Goal: Task Accomplishment & Management: Manage account settings

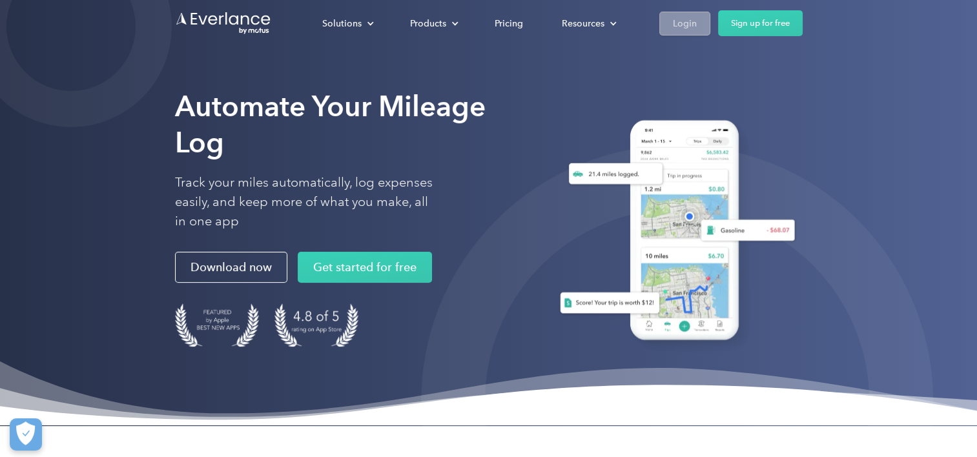
click at [673, 23] on div "Login" at bounding box center [685, 23] width 24 height 16
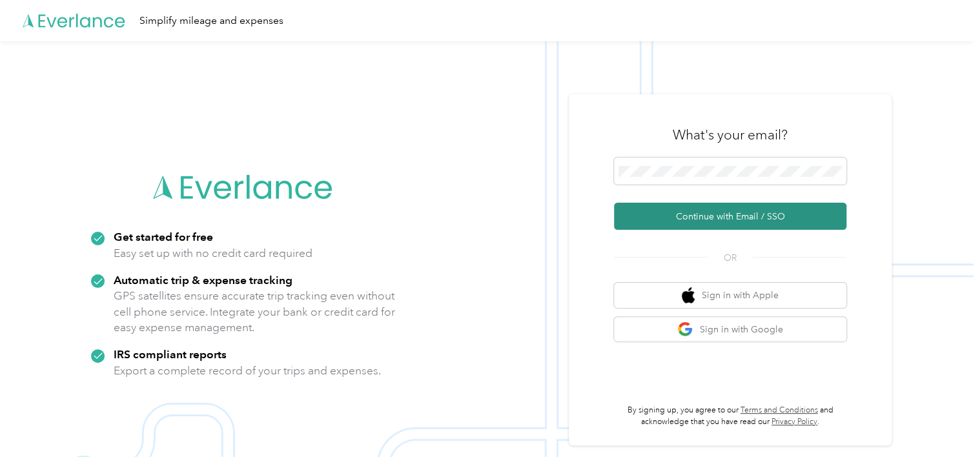
click at [664, 216] on button "Continue with Email / SSO" at bounding box center [730, 216] width 232 height 27
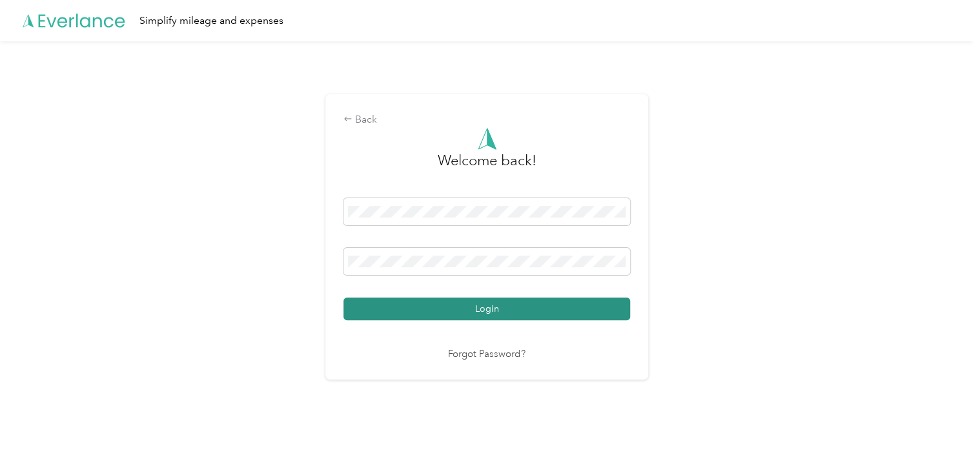
click at [498, 313] on button "Login" at bounding box center [486, 309] width 287 height 23
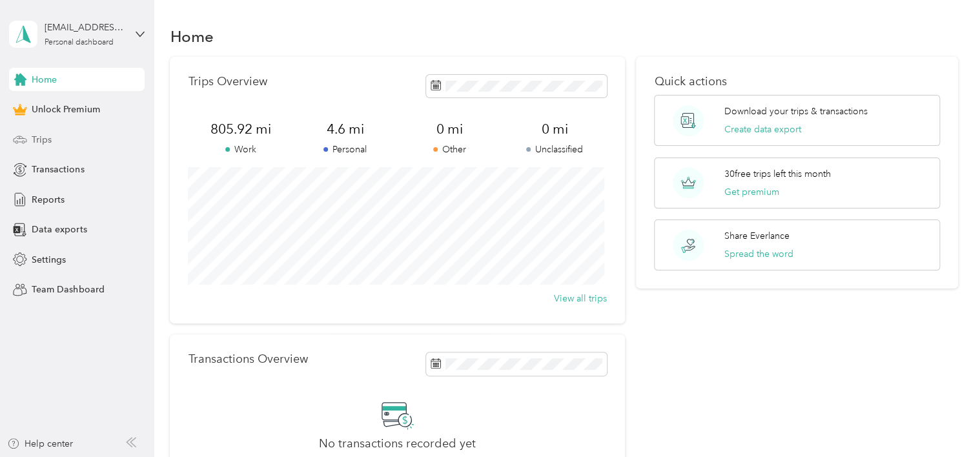
click at [57, 138] on div "Trips" at bounding box center [77, 139] width 136 height 23
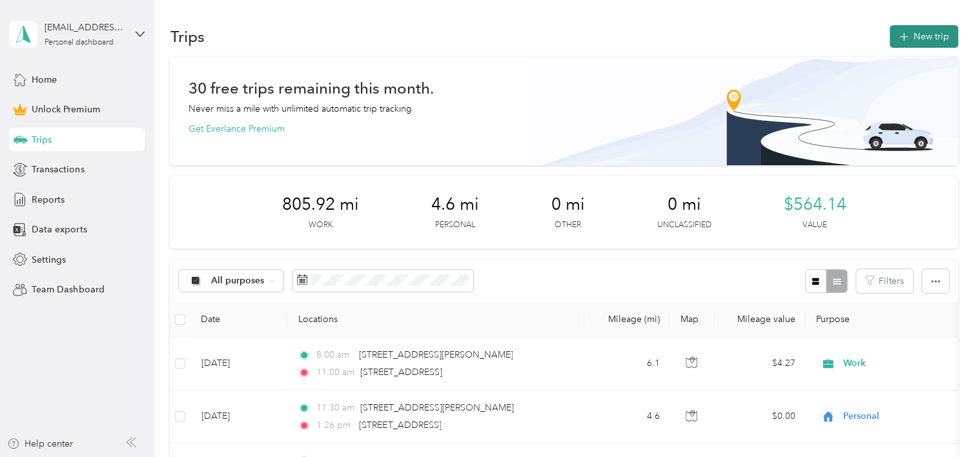
click at [899, 36] on icon "button" at bounding box center [903, 37] width 15 height 15
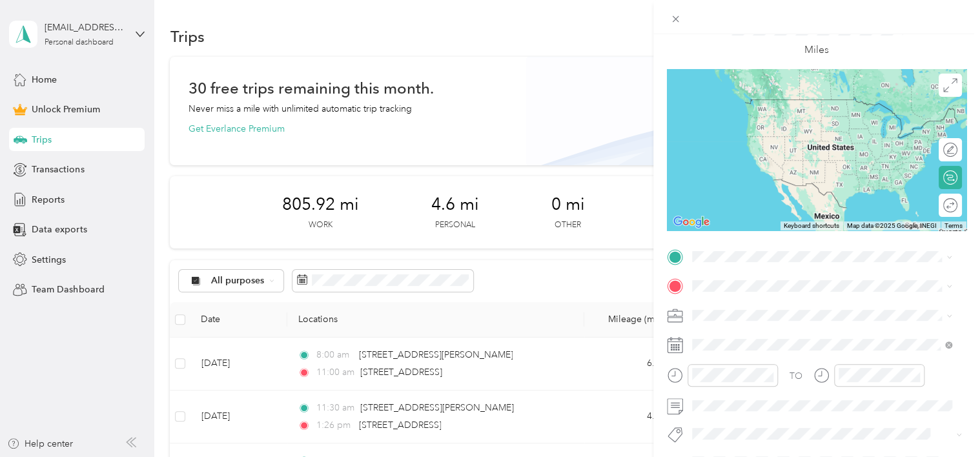
scroll to position [110, 0]
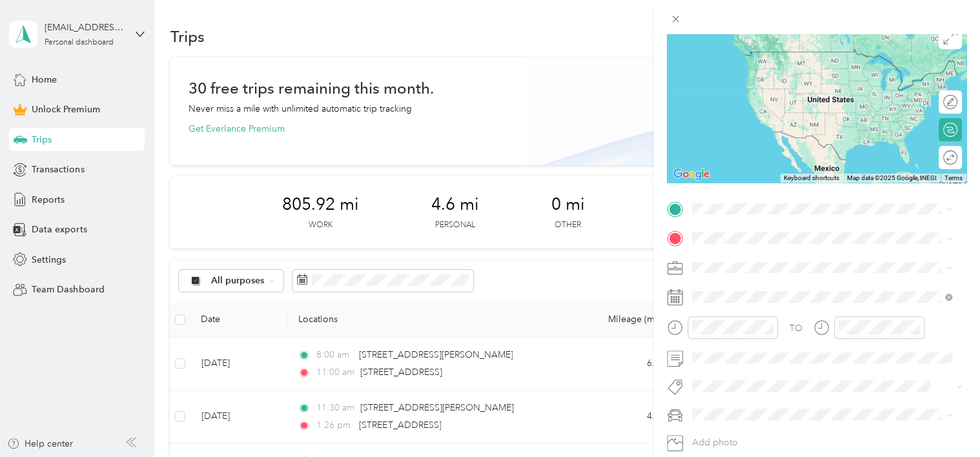
click at [731, 256] on span "[STREET_ADDRESS][US_STATE]" at bounding box center [780, 251] width 129 height 12
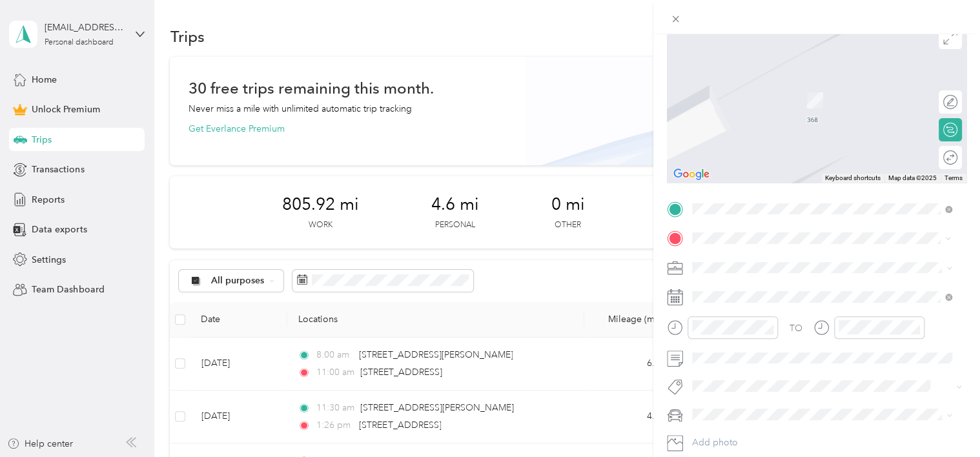
click at [727, 289] on span "[STREET_ADDRESS][US_STATE]" at bounding box center [780, 285] width 129 height 12
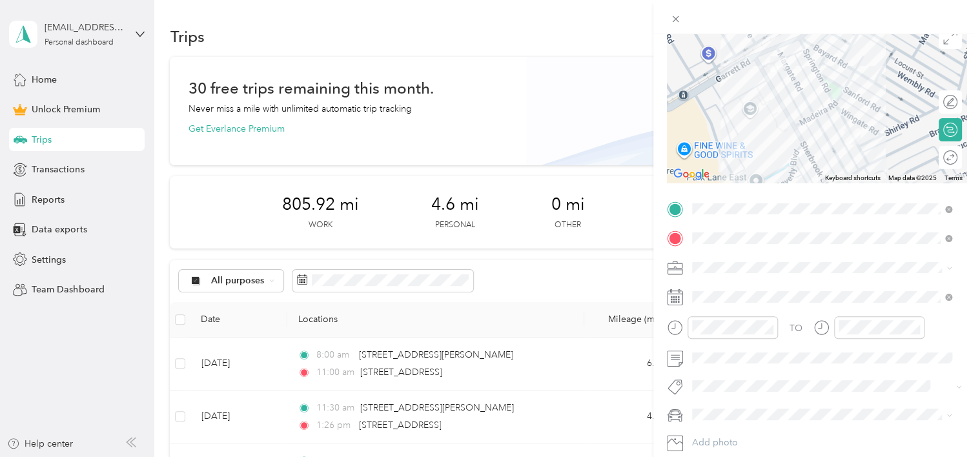
click at [947, 268] on icon at bounding box center [950, 268] width 6 height 6
click at [754, 87] on div "Work" at bounding box center [822, 86] width 251 height 14
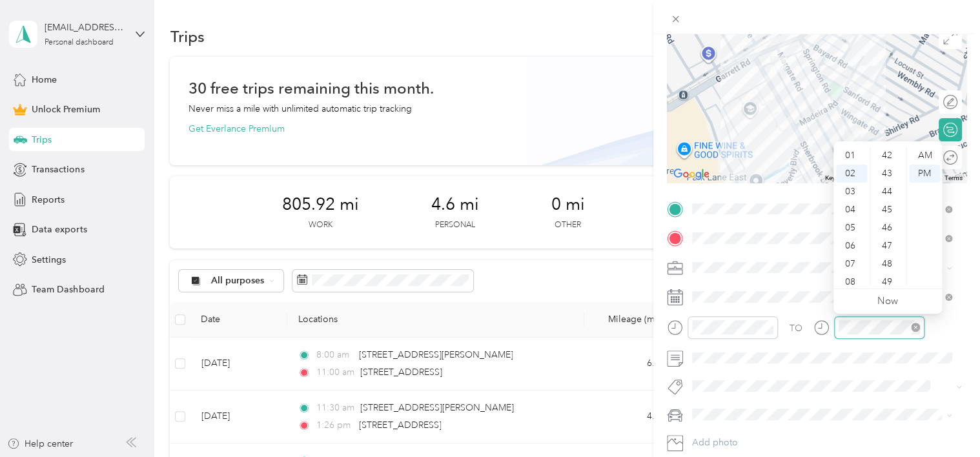
scroll to position [542, 0]
click at [947, 331] on div "TO" at bounding box center [817, 332] width 300 height 32
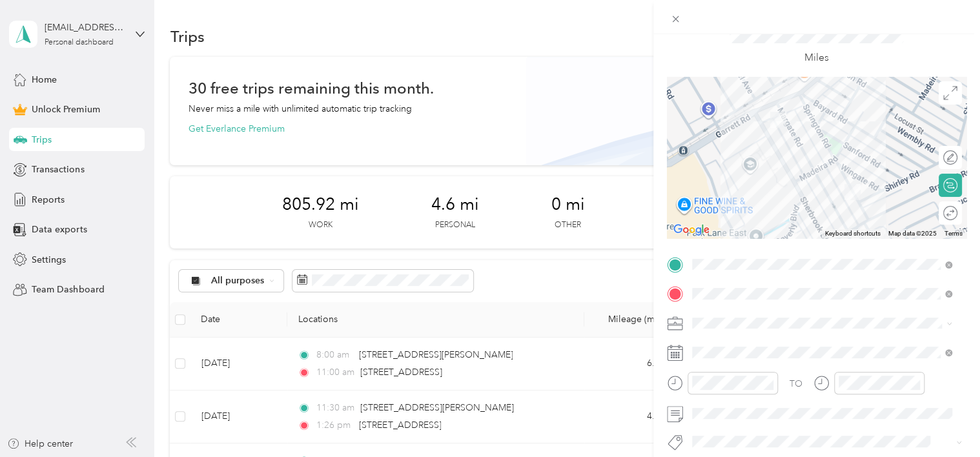
scroll to position [57, 0]
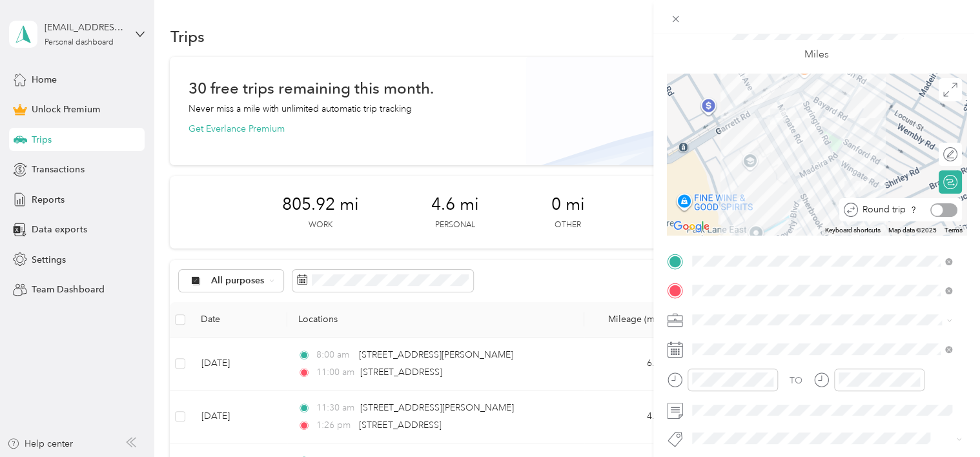
click at [940, 212] on div at bounding box center [943, 210] width 27 height 14
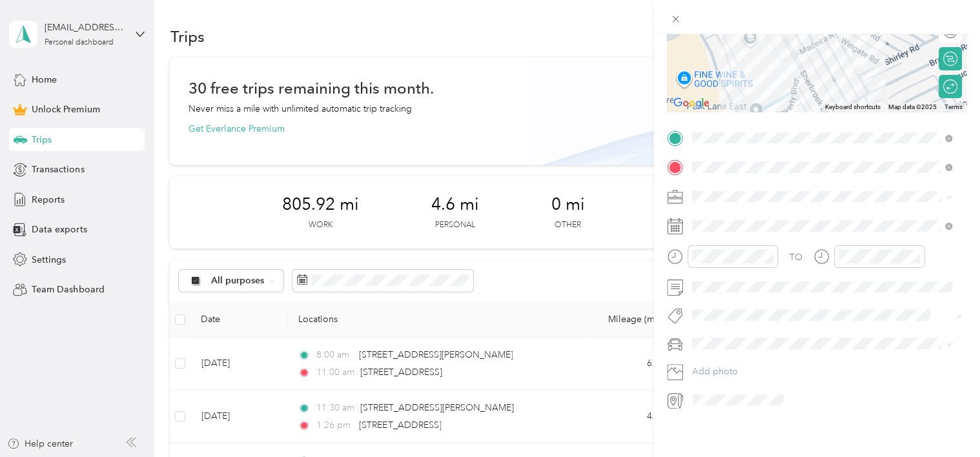
scroll to position [190, 0]
click at [679, 218] on icon at bounding box center [675, 226] width 16 height 16
click at [785, 394] on div "21" at bounding box center [785, 395] width 17 height 16
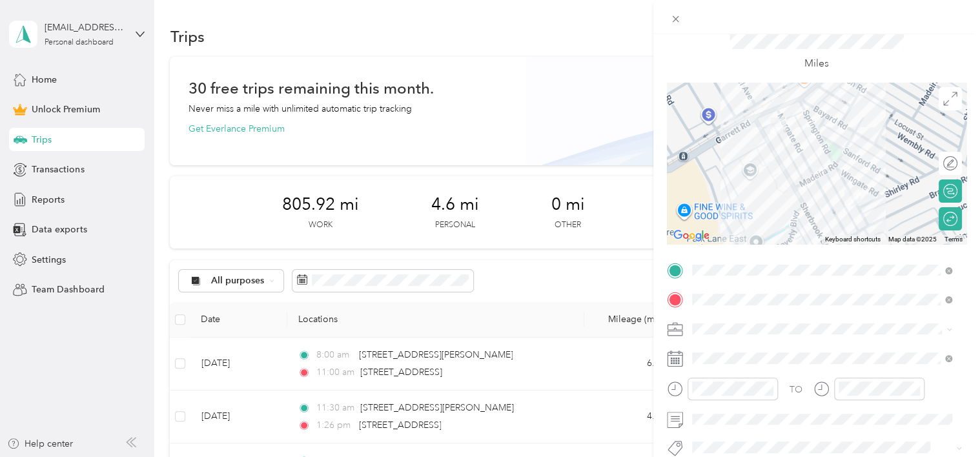
scroll to position [52, 0]
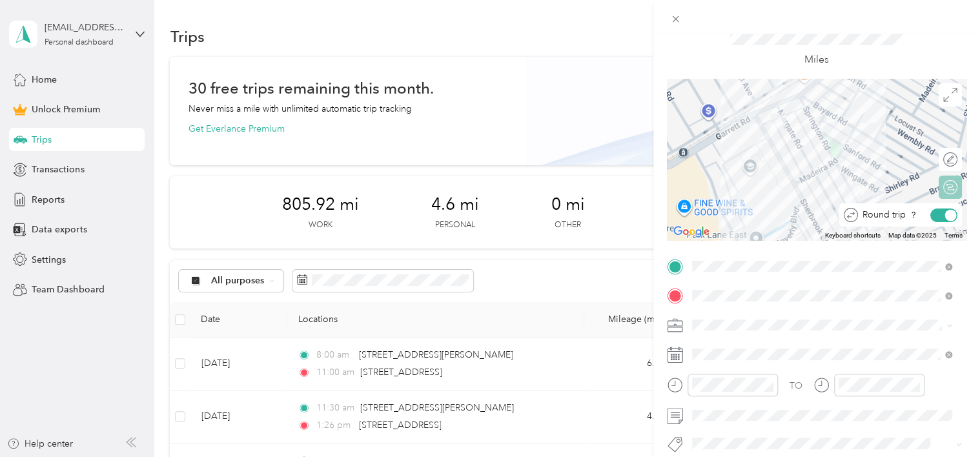
click at [945, 214] on div at bounding box center [951, 215] width 12 height 12
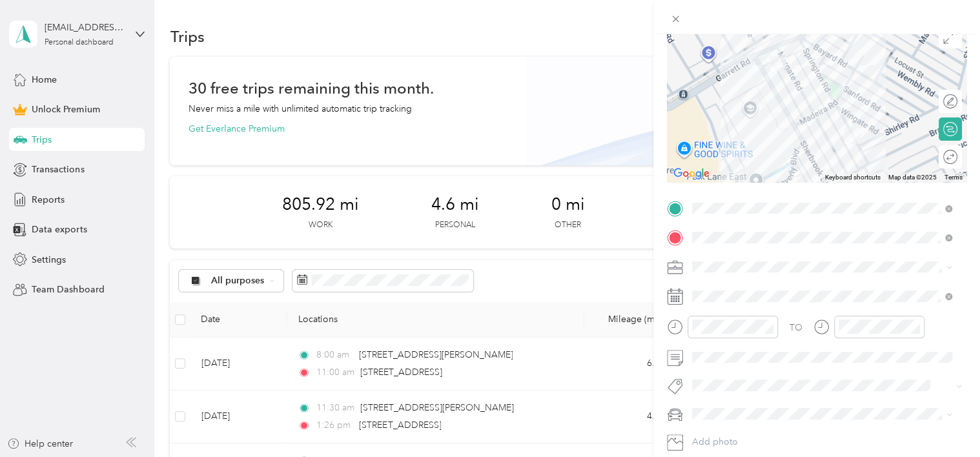
scroll to position [114, 0]
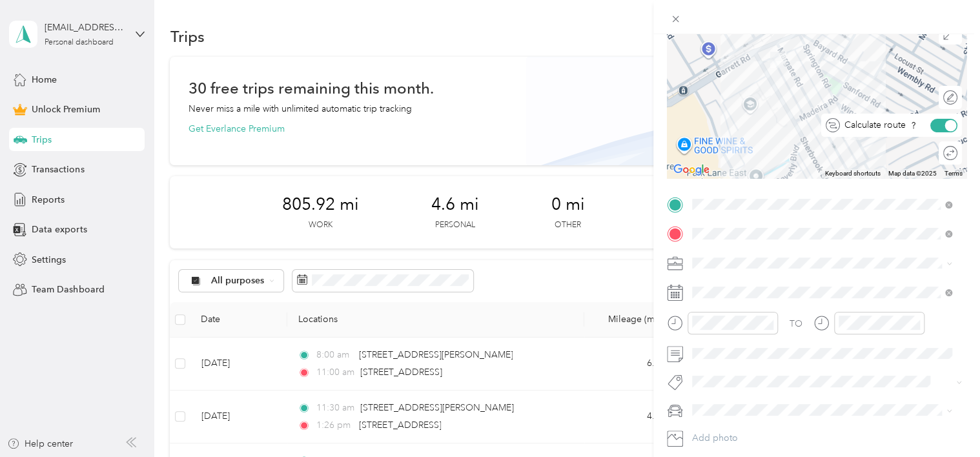
click at [945, 129] on div at bounding box center [951, 125] width 12 height 12
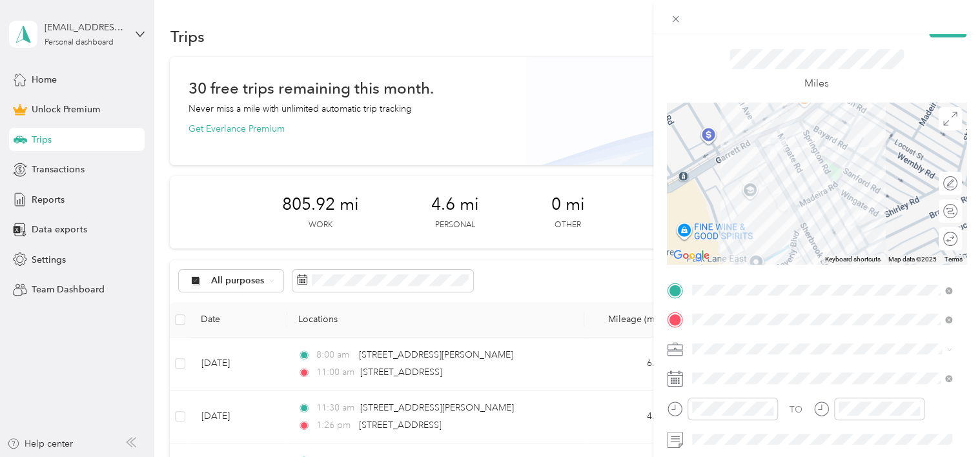
scroll to position [26, 0]
click at [930, 240] on div "Round trip" at bounding box center [907, 242] width 99 height 14
click at [925, 240] on div "Round trip" at bounding box center [907, 242] width 99 height 14
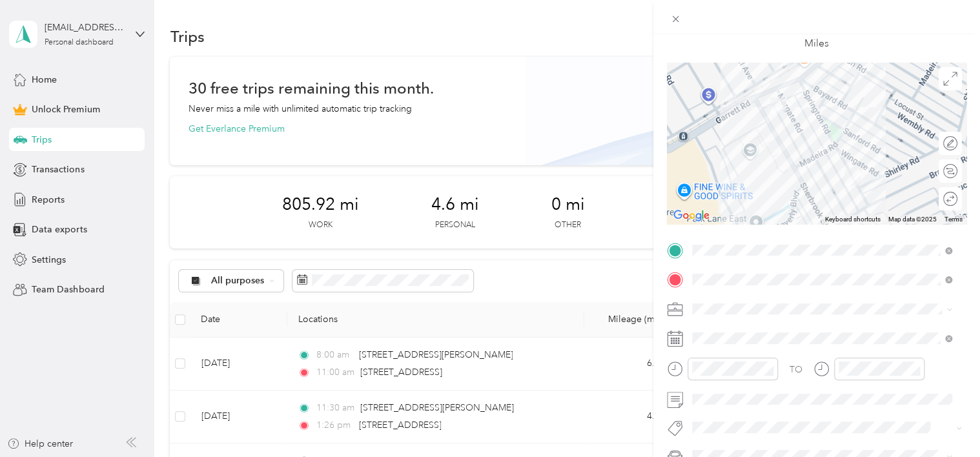
scroll to position [54, 0]
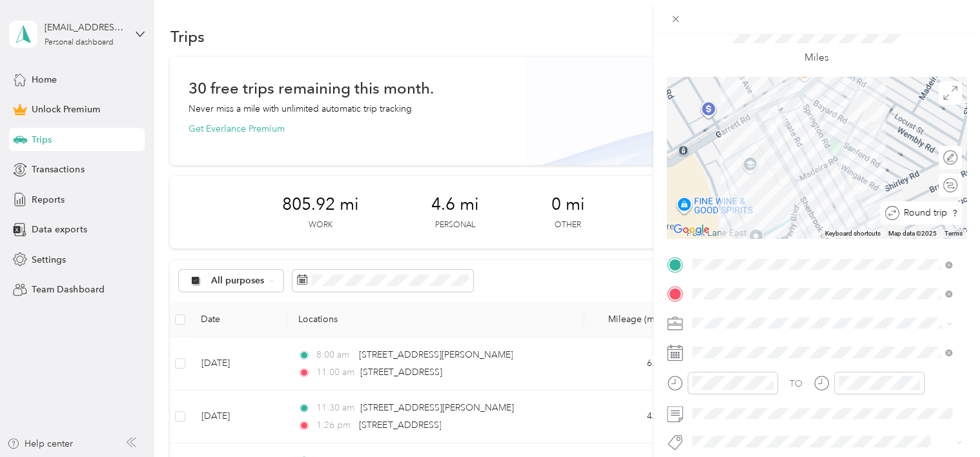
click at [946, 210] on div "Round trip" at bounding box center [928, 214] width 59 height 14
click at [925, 213] on div "Round trip" at bounding box center [907, 214] width 99 height 14
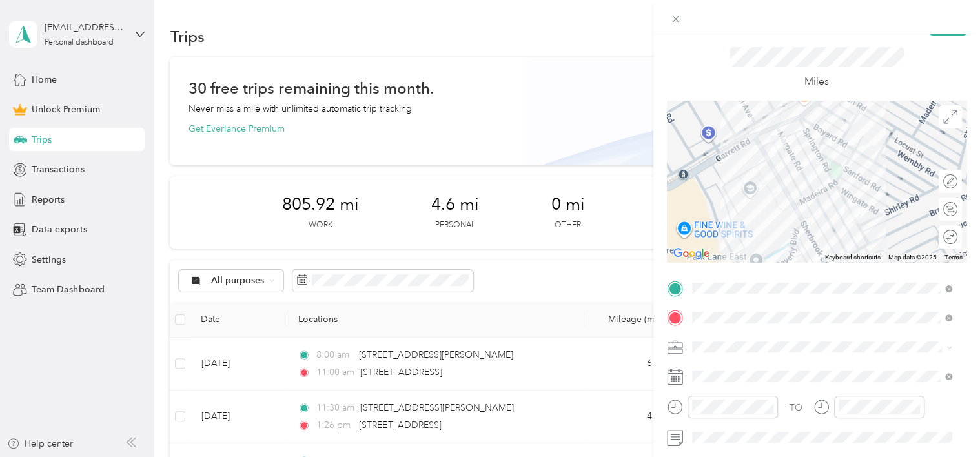
scroll to position [31, 0]
click at [940, 237] on div "Round trip" at bounding box center [907, 237] width 99 height 14
click at [923, 236] on div "Round trip" at bounding box center [907, 237] width 99 height 14
click at [924, 236] on div "Round trip" at bounding box center [907, 237] width 99 height 14
click at [938, 201] on div "Calculate route" at bounding box center [891, 208] width 141 height 23
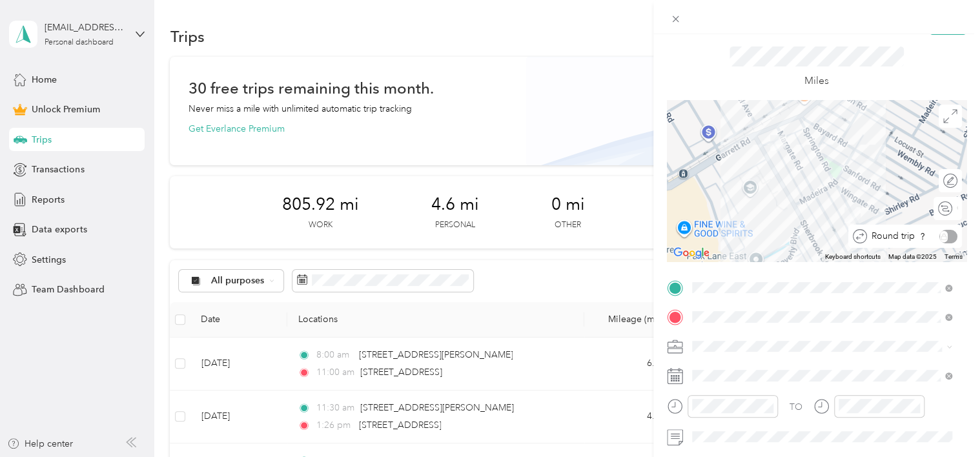
click at [938, 234] on div "Round trip" at bounding box center [912, 237] width 90 height 14
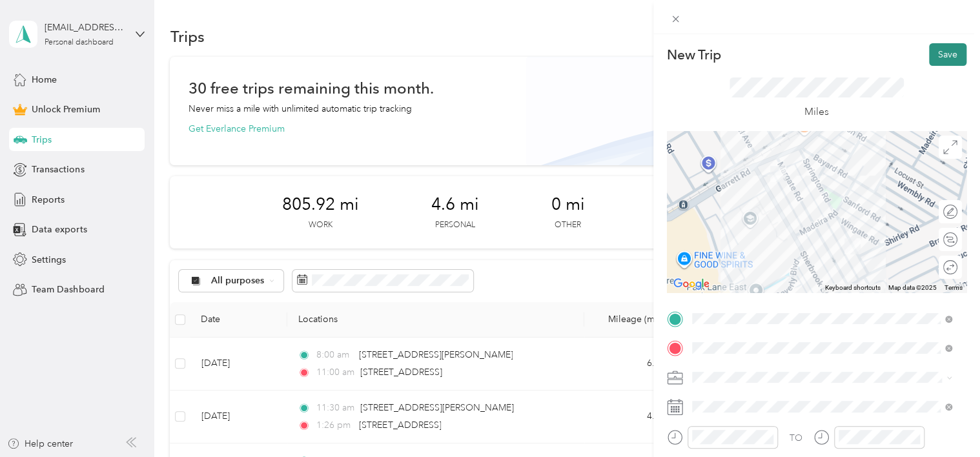
click at [939, 54] on button "Save" at bounding box center [947, 54] width 37 height 23
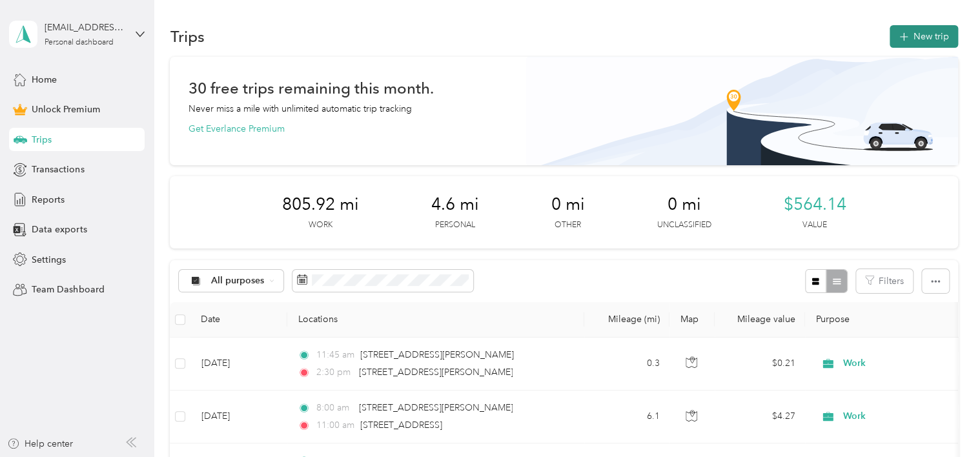
click at [912, 34] on button "New trip" at bounding box center [924, 36] width 68 height 23
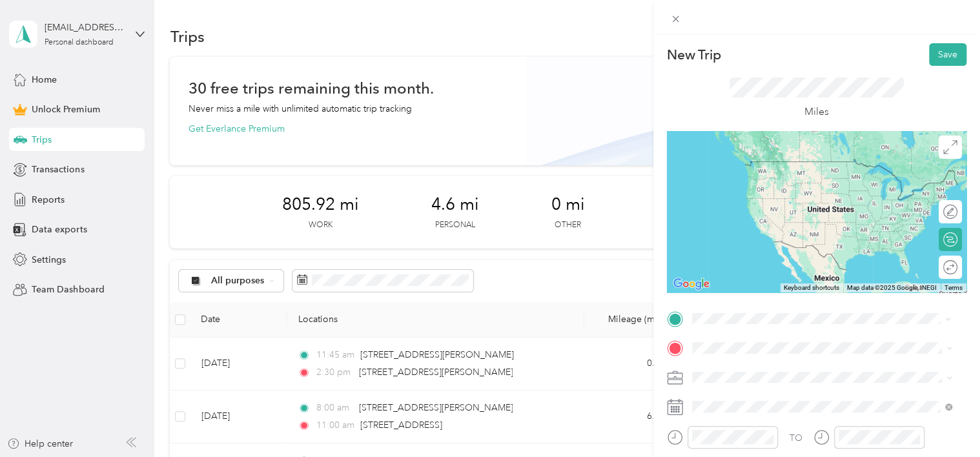
click at [743, 167] on span "[STREET_ADDRESS][US_STATE]" at bounding box center [780, 162] width 129 height 12
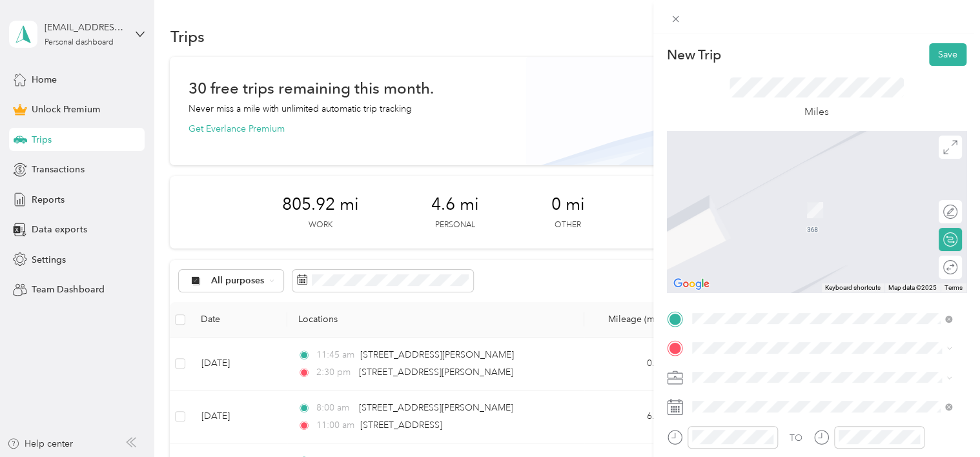
click at [736, 275] on span "[STREET_ADDRESS][PERSON_NAME][US_STATE]" at bounding box center [816, 269] width 201 height 12
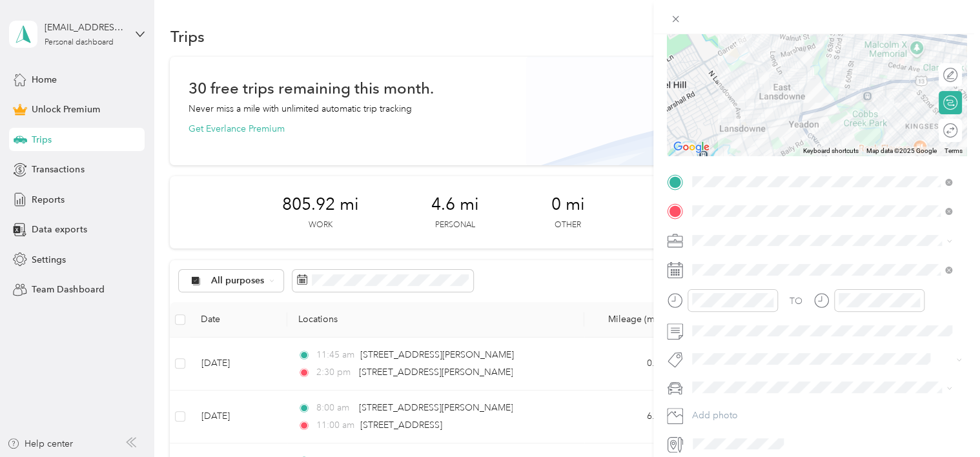
scroll to position [147, 0]
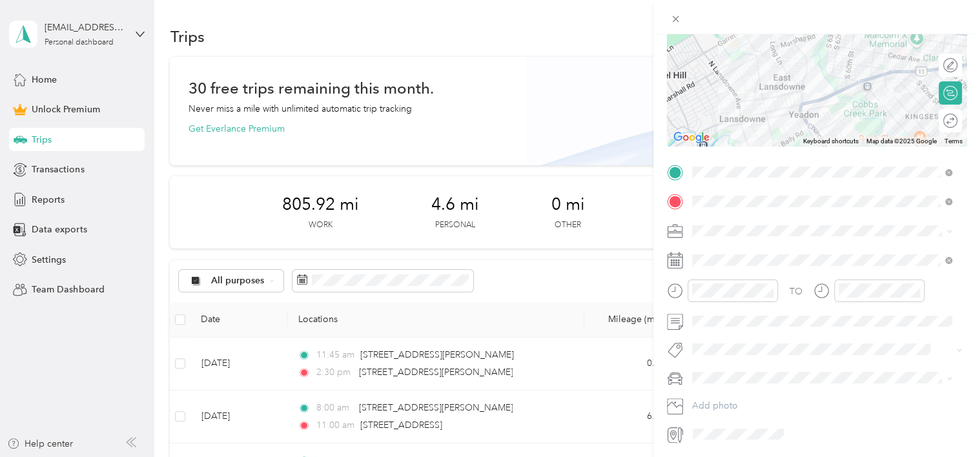
click at [679, 256] on icon at bounding box center [679, 254] width 1 height 3
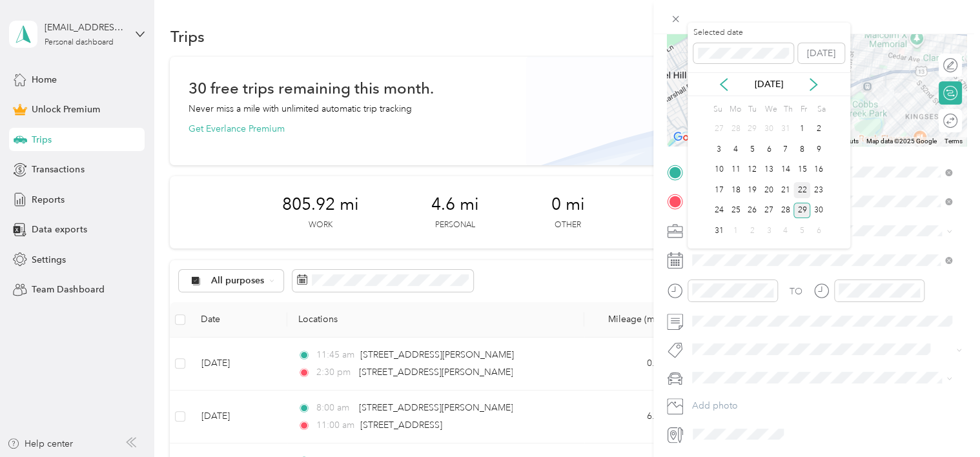
click at [801, 189] on div "22" at bounding box center [802, 190] width 17 height 16
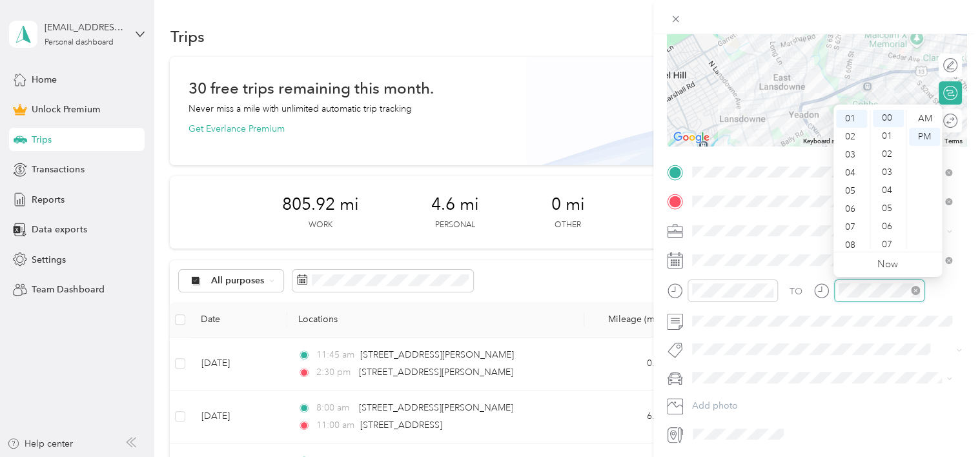
scroll to position [0, 0]
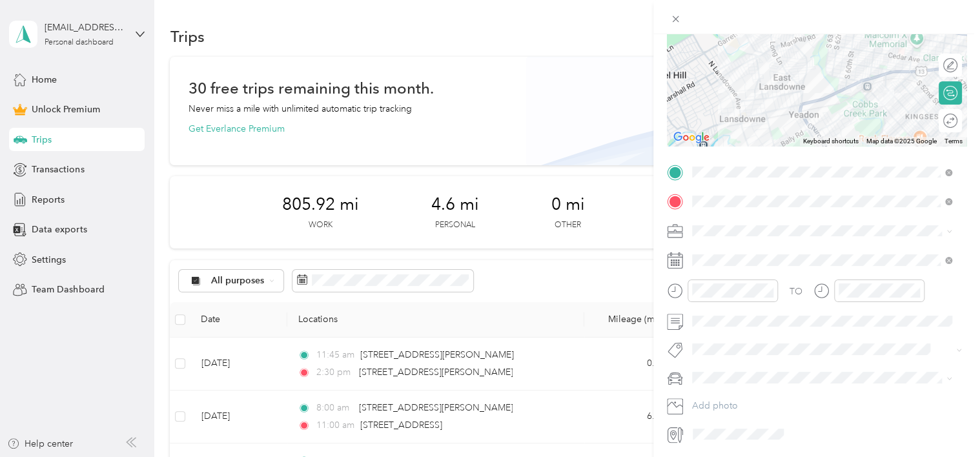
click at [948, 229] on icon at bounding box center [950, 232] width 6 height 6
click at [723, 254] on li "Work" at bounding box center [822, 252] width 269 height 23
click at [932, 124] on div at bounding box center [938, 121] width 12 height 12
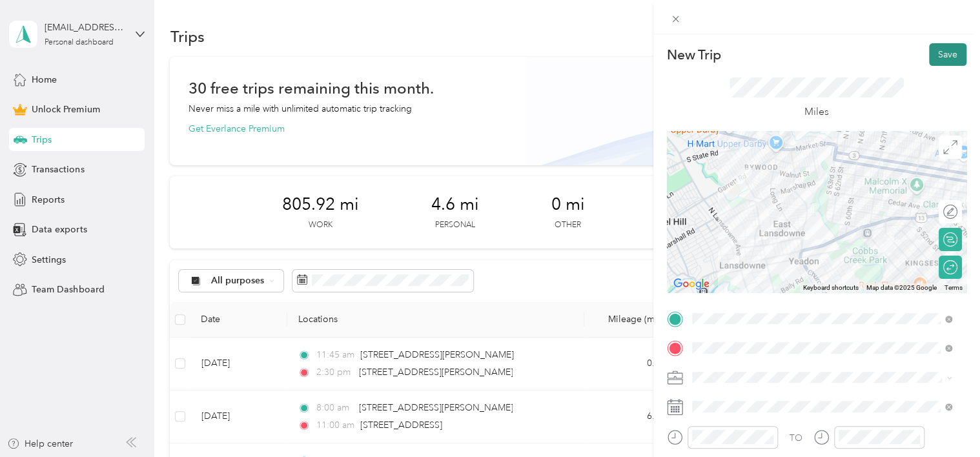
click at [932, 54] on button "Save" at bounding box center [947, 54] width 37 height 23
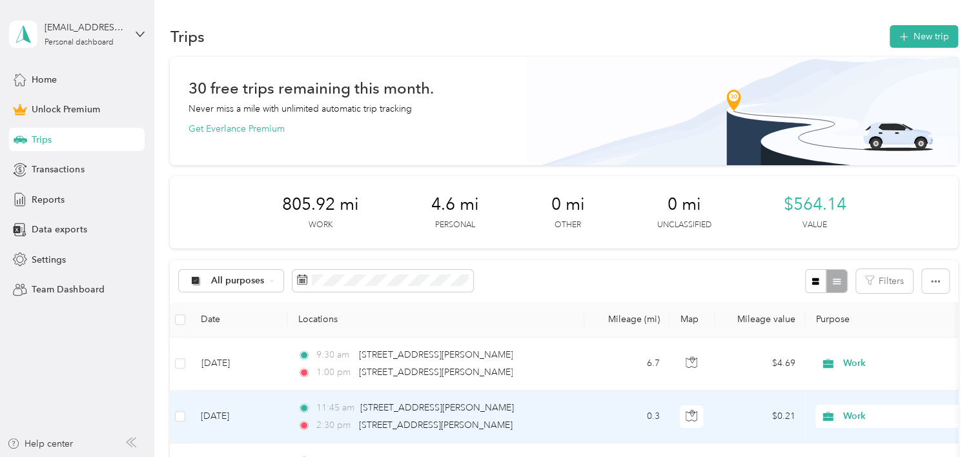
click at [347, 418] on span "2:30 pm" at bounding box center [334, 425] width 37 height 14
click at [347, 456] on div at bounding box center [487, 457] width 974 height 0
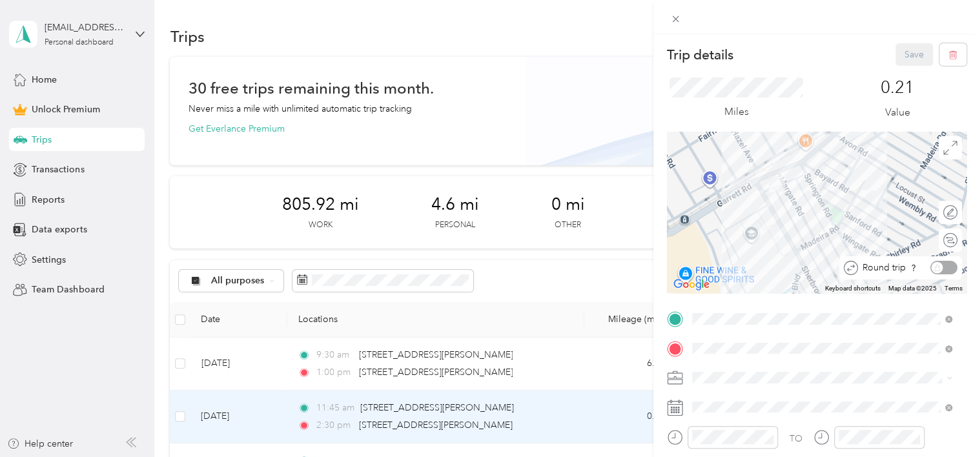
click at [931, 269] on div "Round trip" at bounding box center [907, 268] width 99 height 14
click at [926, 269] on div "Round trip" at bounding box center [907, 268] width 99 height 14
click at [900, 59] on div "Save" at bounding box center [932, 54] width 72 height 23
click at [343, 413] on div "Trip details Save This trip cannot be edited because it is either under review,…" at bounding box center [490, 228] width 980 height 457
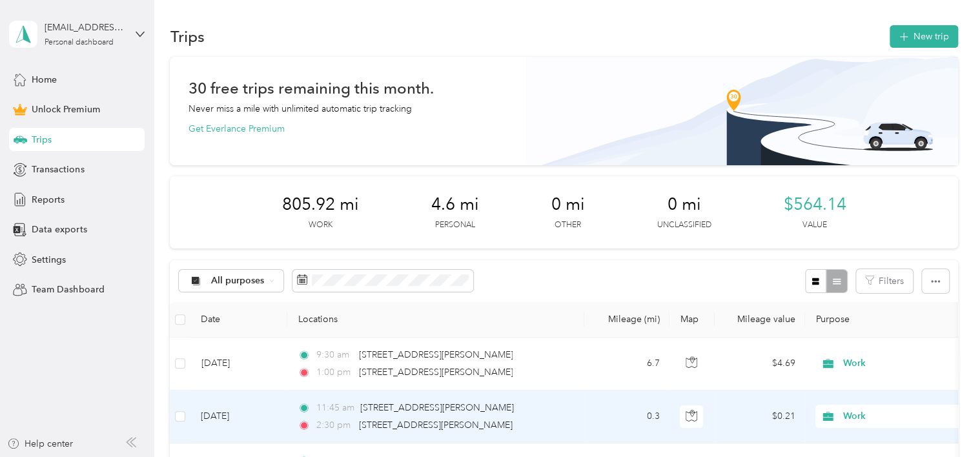
click at [343, 413] on span "11:45 am" at bounding box center [335, 408] width 38 height 14
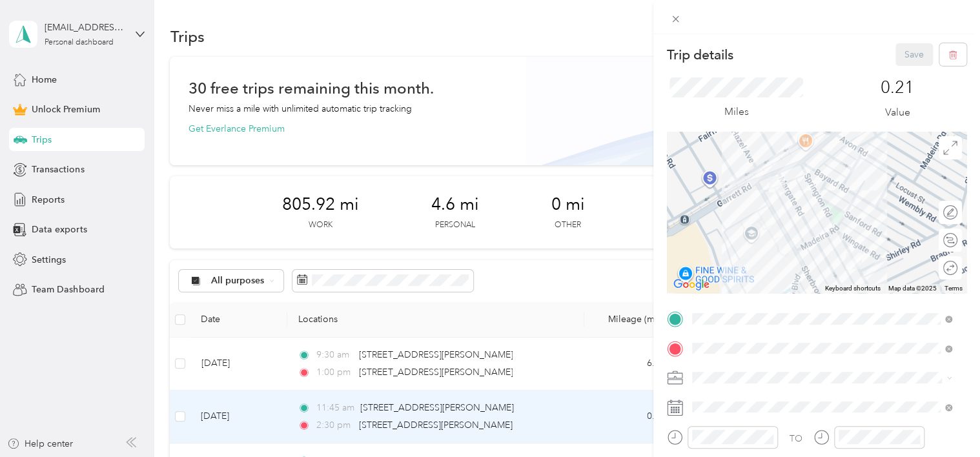
click at [26, 138] on div "Trip details Save This trip cannot be edited because it is either under review,…" at bounding box center [490, 228] width 980 height 457
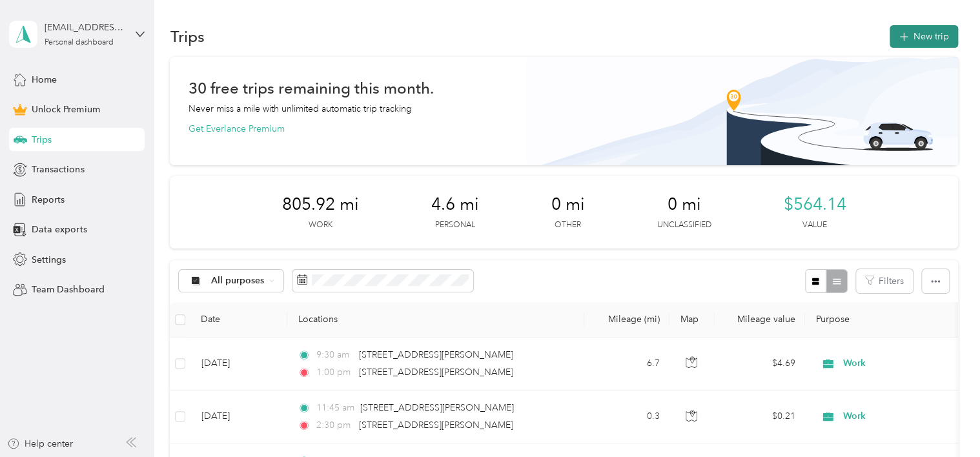
click at [905, 39] on button "New trip" at bounding box center [924, 36] width 68 height 23
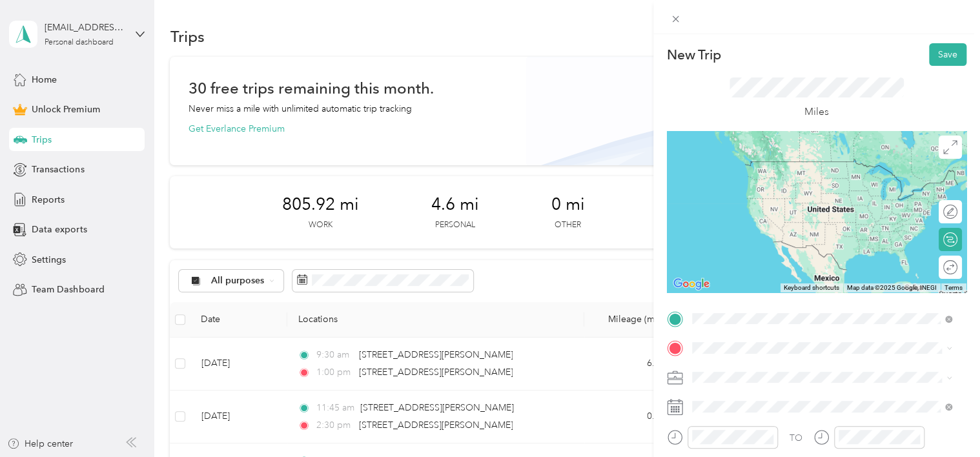
click at [735, 165] on span "[STREET_ADDRESS][US_STATE]" at bounding box center [780, 162] width 129 height 12
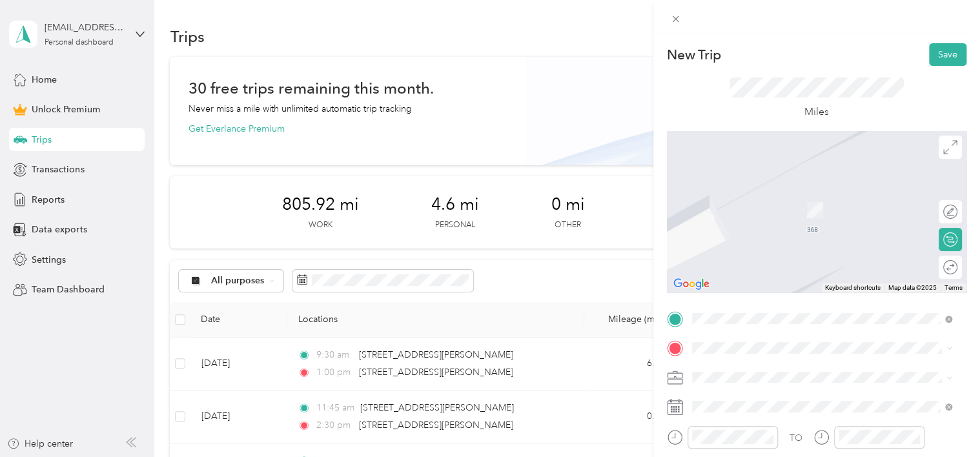
click at [748, 205] on span "[STREET_ADDRESS][US_STATE]" at bounding box center [780, 204] width 129 height 12
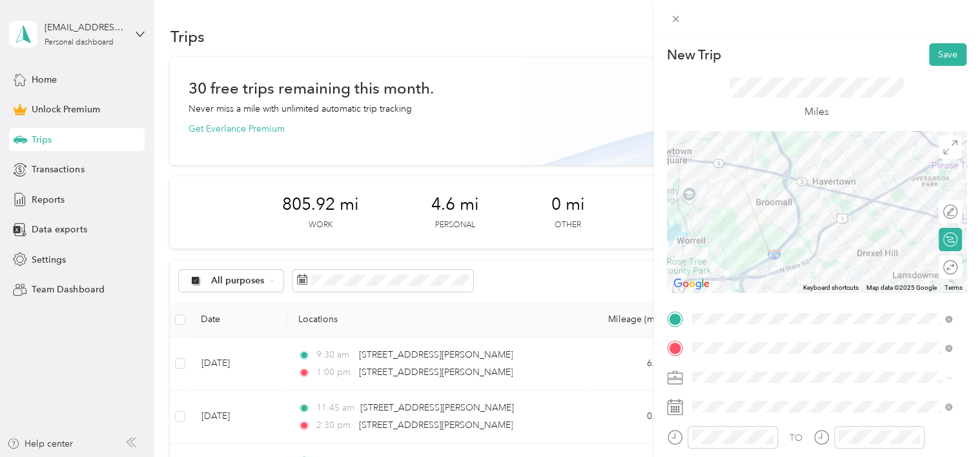
click at [689, 382] on span at bounding box center [827, 377] width 279 height 21
click at [677, 380] on icon at bounding box center [675, 381] width 14 height 5
click at [947, 380] on icon at bounding box center [950, 378] width 6 height 6
click at [724, 198] on li "Work" at bounding box center [822, 191] width 269 height 23
click at [710, 416] on span at bounding box center [827, 406] width 279 height 21
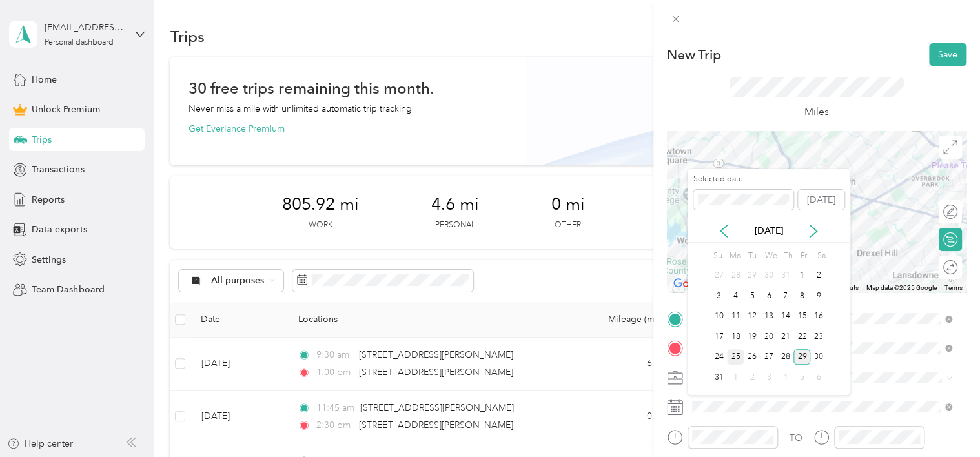
click at [734, 354] on div "25" at bounding box center [735, 357] width 17 height 16
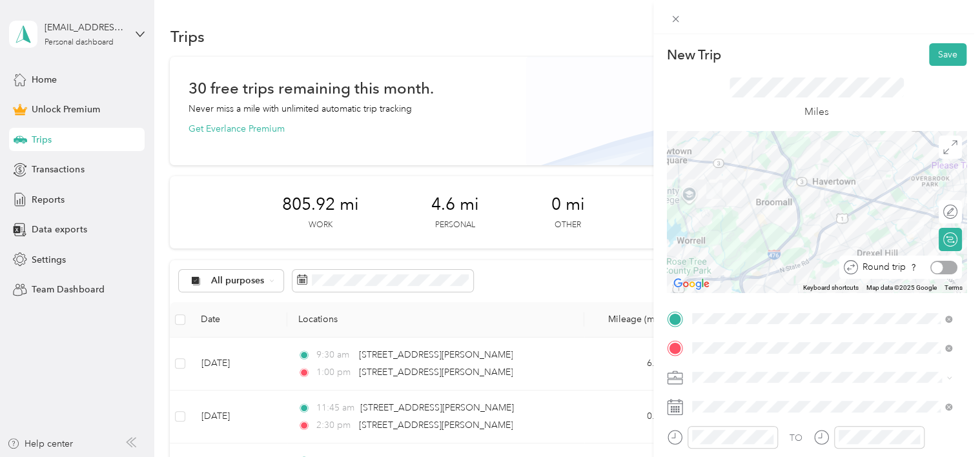
click at [932, 269] on div at bounding box center [938, 267] width 12 height 12
click at [934, 54] on button "Save" at bounding box center [947, 54] width 37 height 23
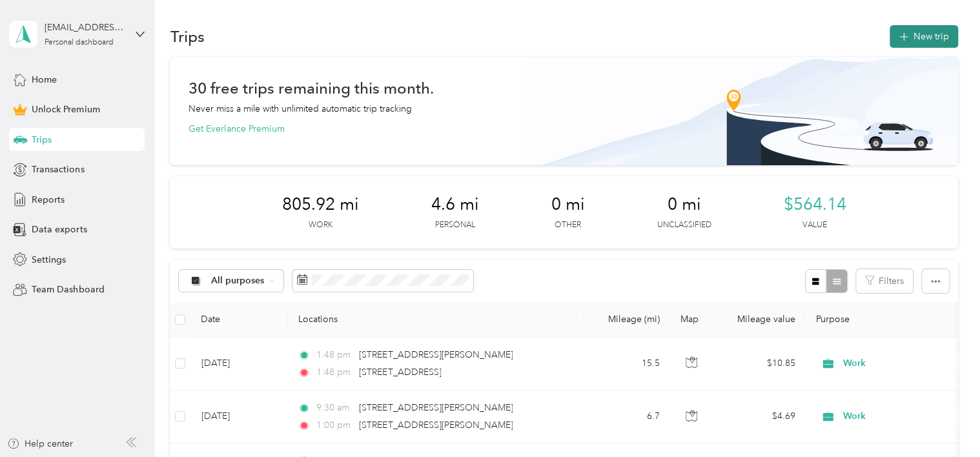
click at [911, 36] on button "New trip" at bounding box center [924, 36] width 68 height 23
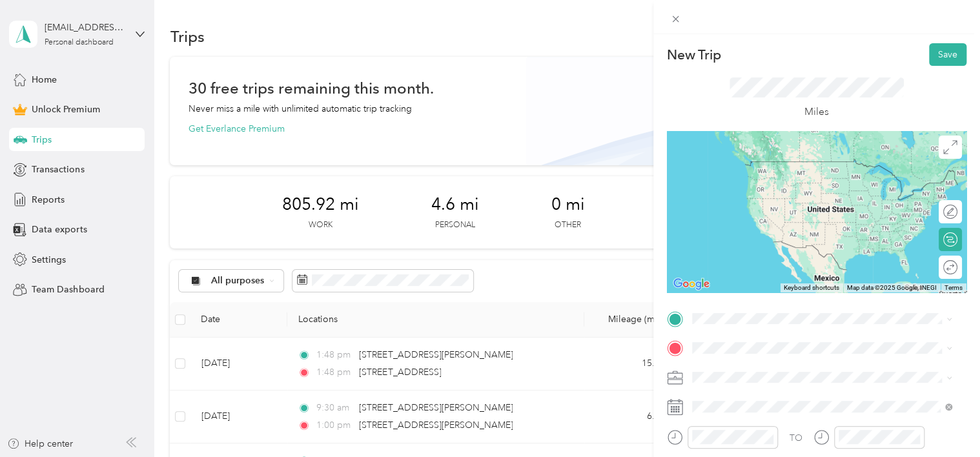
click at [729, 163] on span "[STREET_ADDRESS][US_STATE]" at bounding box center [780, 160] width 129 height 12
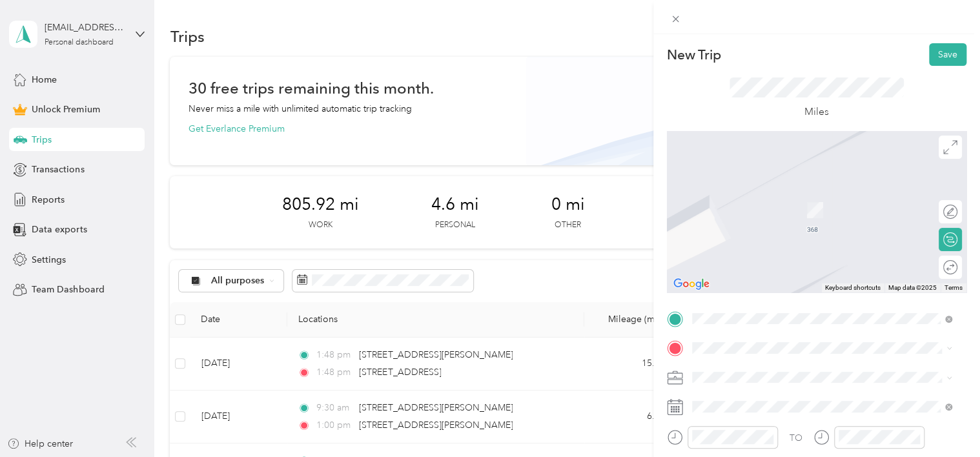
click at [744, 191] on span "[STREET_ADDRESS][US_STATE]" at bounding box center [780, 185] width 129 height 12
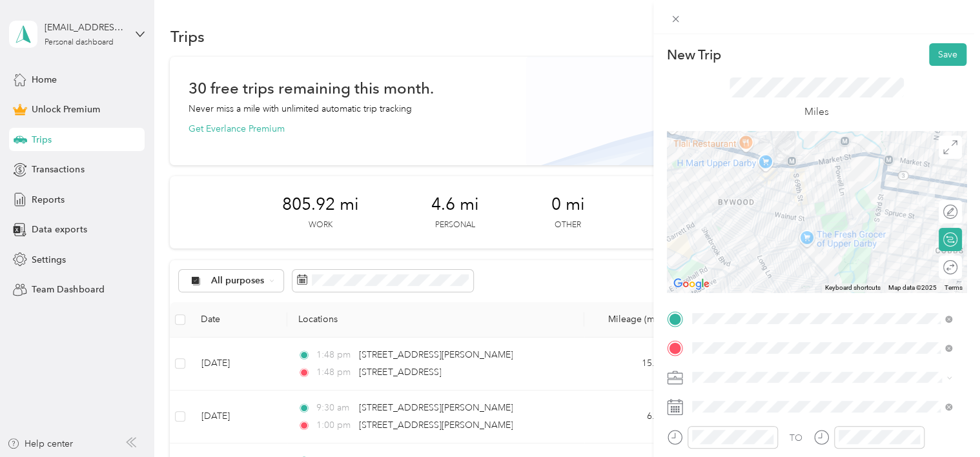
click at [914, 195] on div "Work" at bounding box center [822, 192] width 251 height 14
click at [935, 61] on button "Save" at bounding box center [947, 54] width 37 height 23
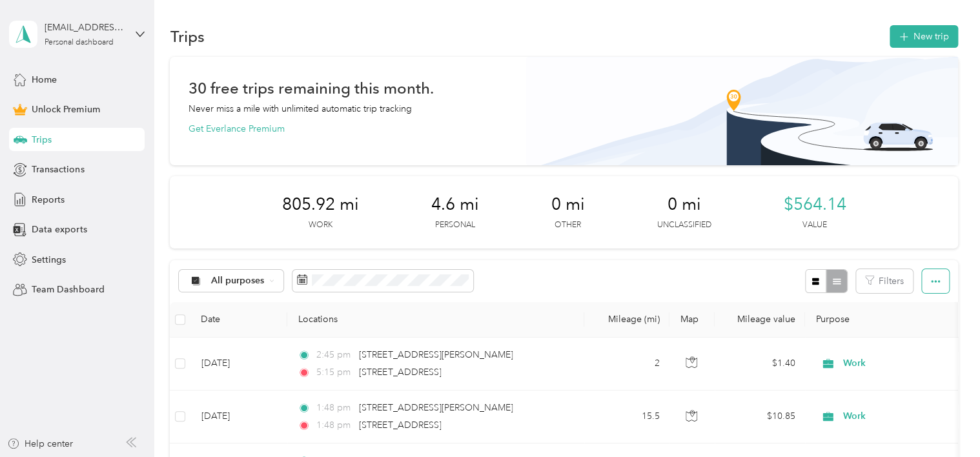
click at [931, 282] on icon "button" at bounding box center [935, 281] width 9 height 9
click at [901, 328] on span "Export" at bounding box center [913, 327] width 27 height 11
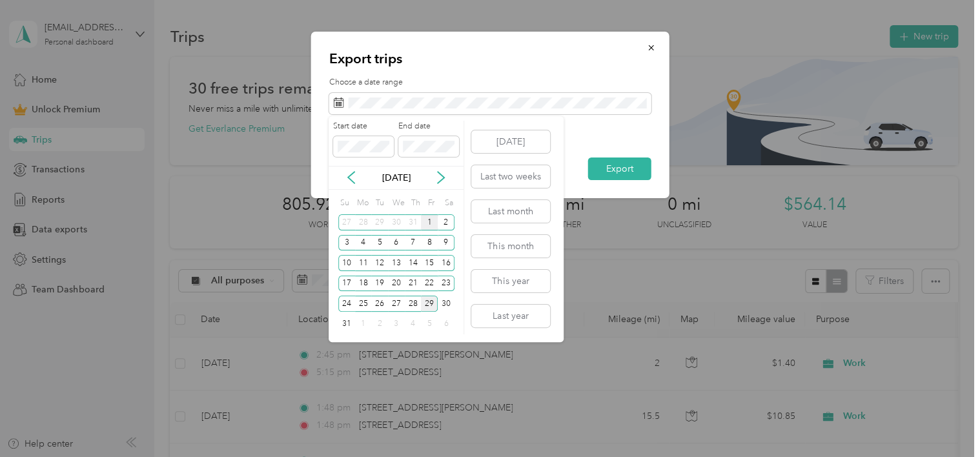
click at [431, 220] on div "1" at bounding box center [429, 222] width 17 height 16
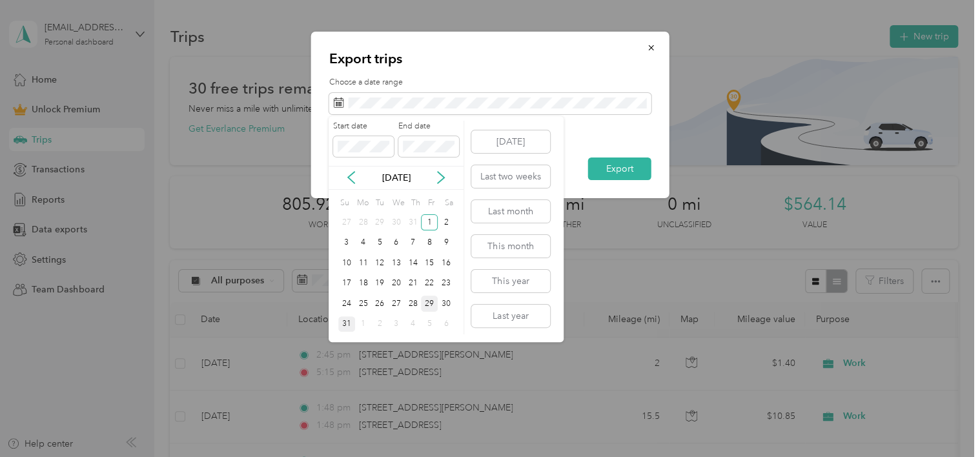
click at [345, 323] on div "31" at bounding box center [346, 324] width 17 height 16
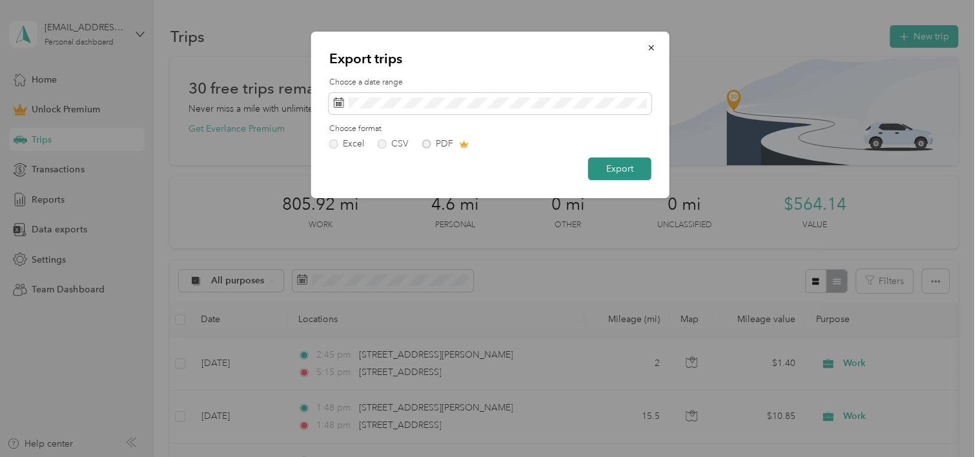
click at [604, 170] on button "Export" at bounding box center [619, 169] width 63 height 23
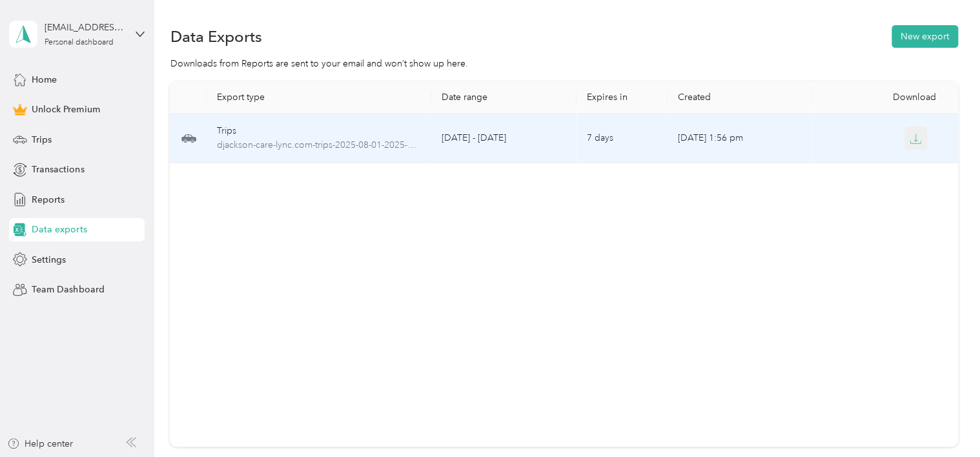
click at [910, 135] on icon "button" at bounding box center [916, 139] width 12 height 12
